Goal: Communication & Community: Answer question/provide support

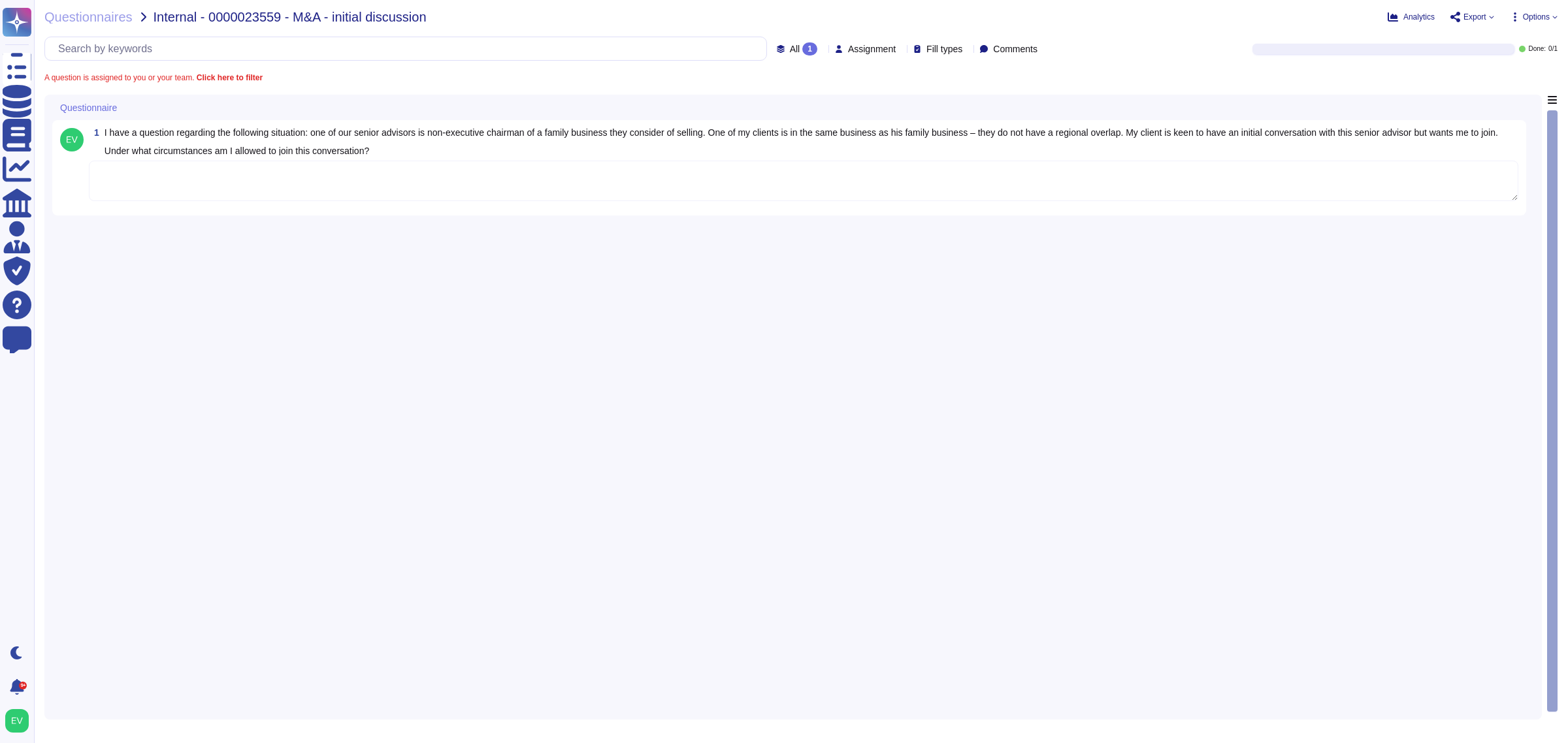
click at [170, 184] on textarea at bounding box center [804, 181] width 1430 height 40
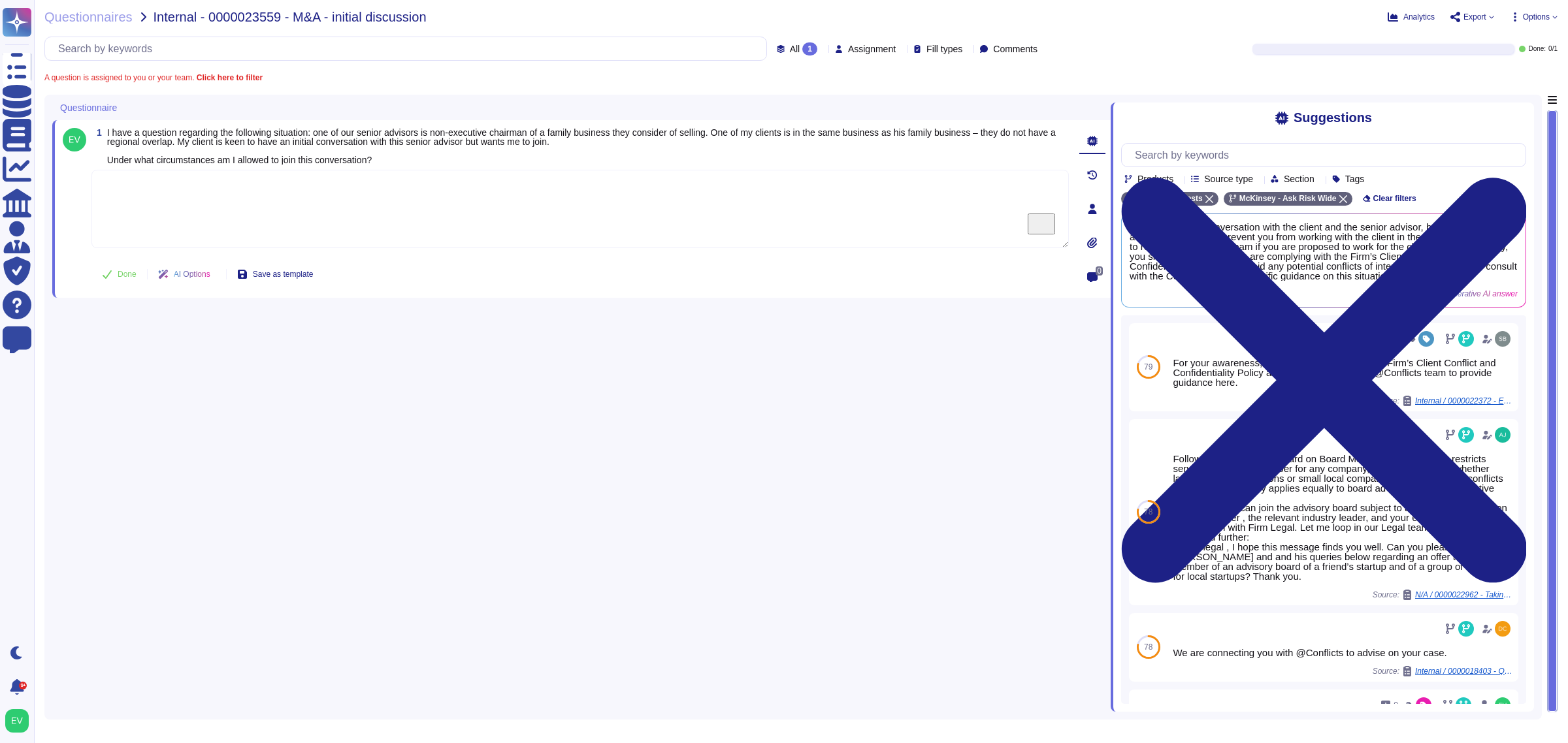
click at [314, 190] on textarea "To enrich screen reader interactions, please activate Accessibility in Grammarl…" at bounding box center [580, 209] width 977 height 79
paste textarea "Thank you for your patience while we worked on your request. @Senior Advisor Se…"
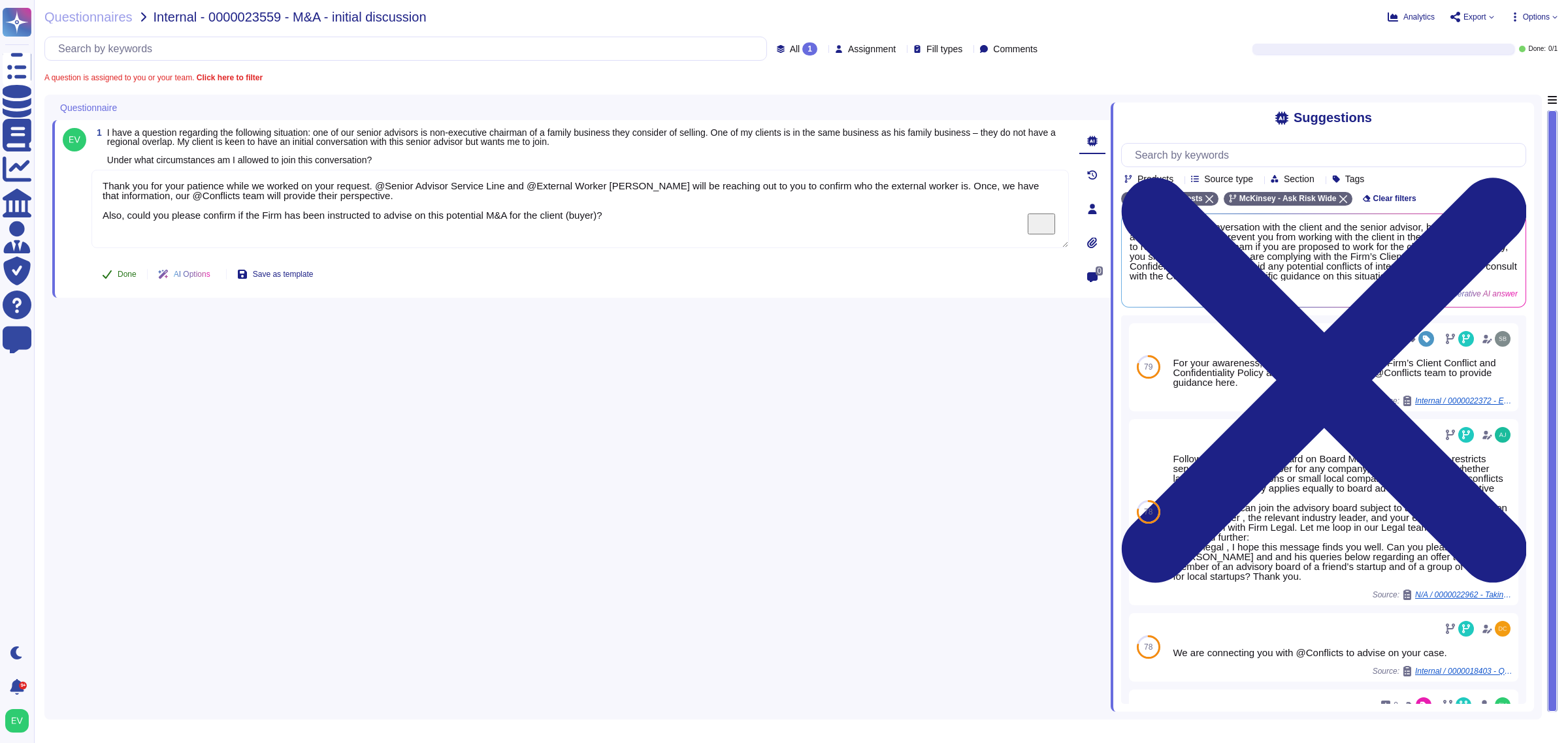
type textarea "Thank you for your patience while we worked on your request. @Senior Advisor Se…"
click at [108, 269] on icon at bounding box center [107, 274] width 10 height 10
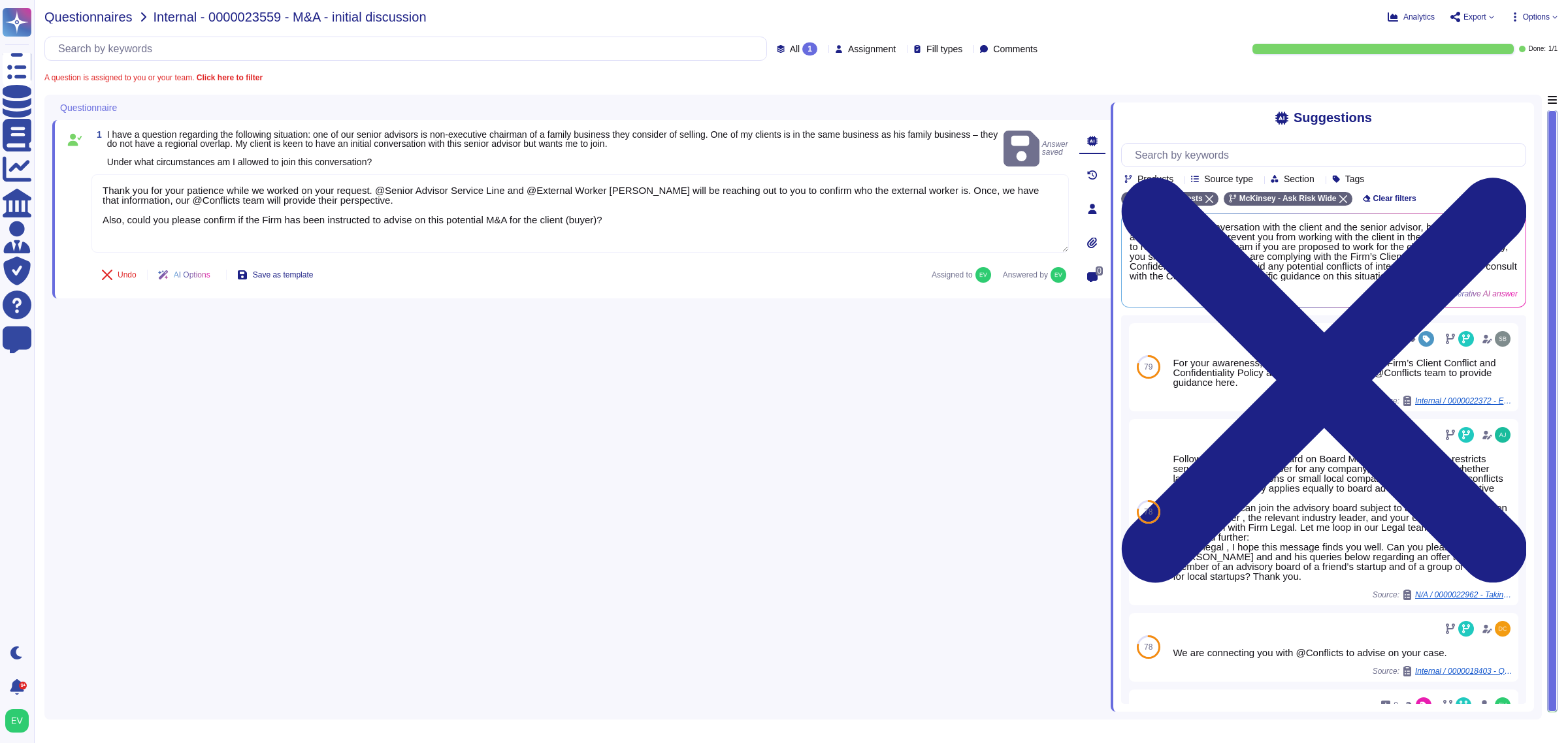
click at [63, 21] on span "Questionnaires" at bounding box center [88, 17] width 88 height 13
